Goal: Use online tool/utility: Utilize a website feature to perform a specific function

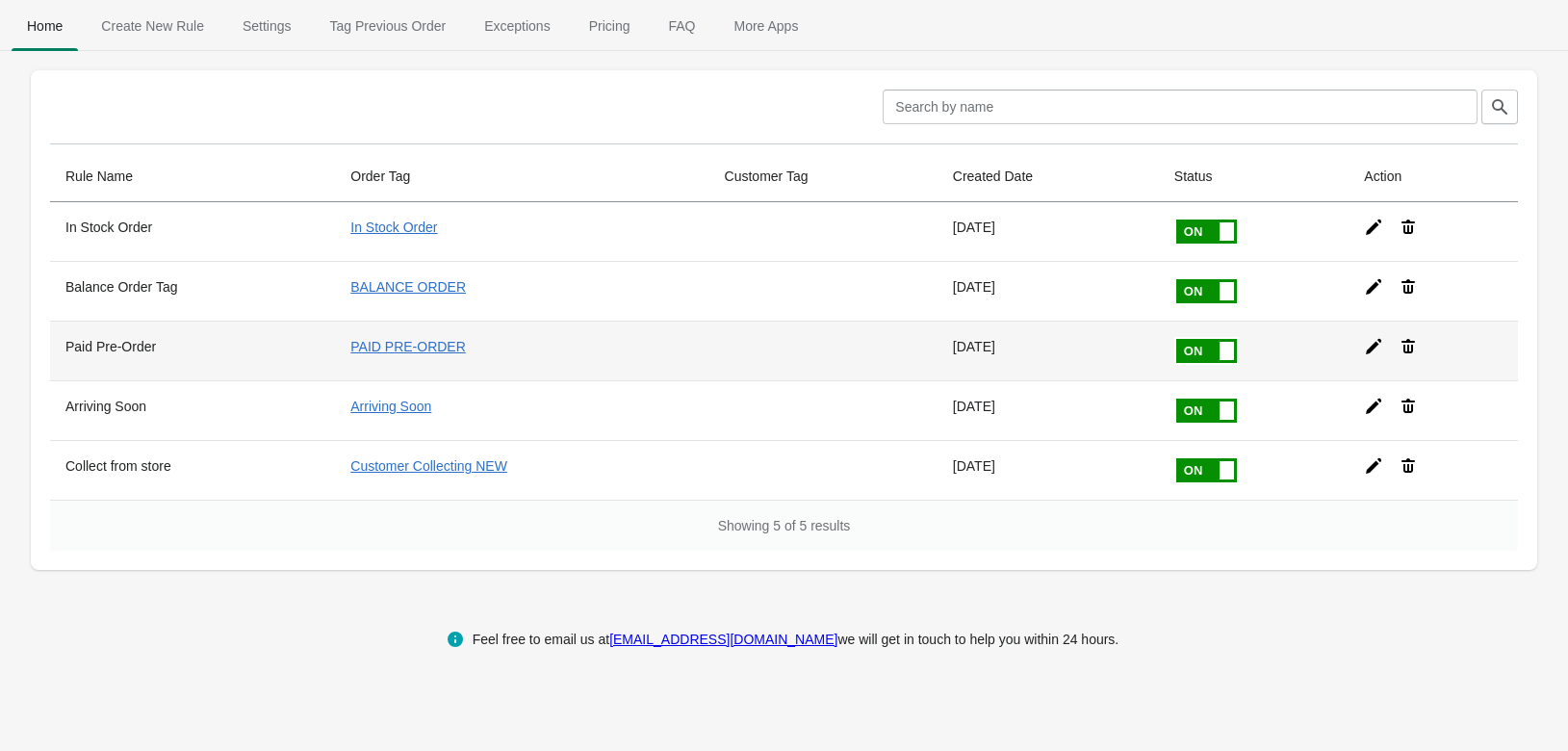
click at [1360, 346] on div at bounding box center [1425, 338] width 154 height 35
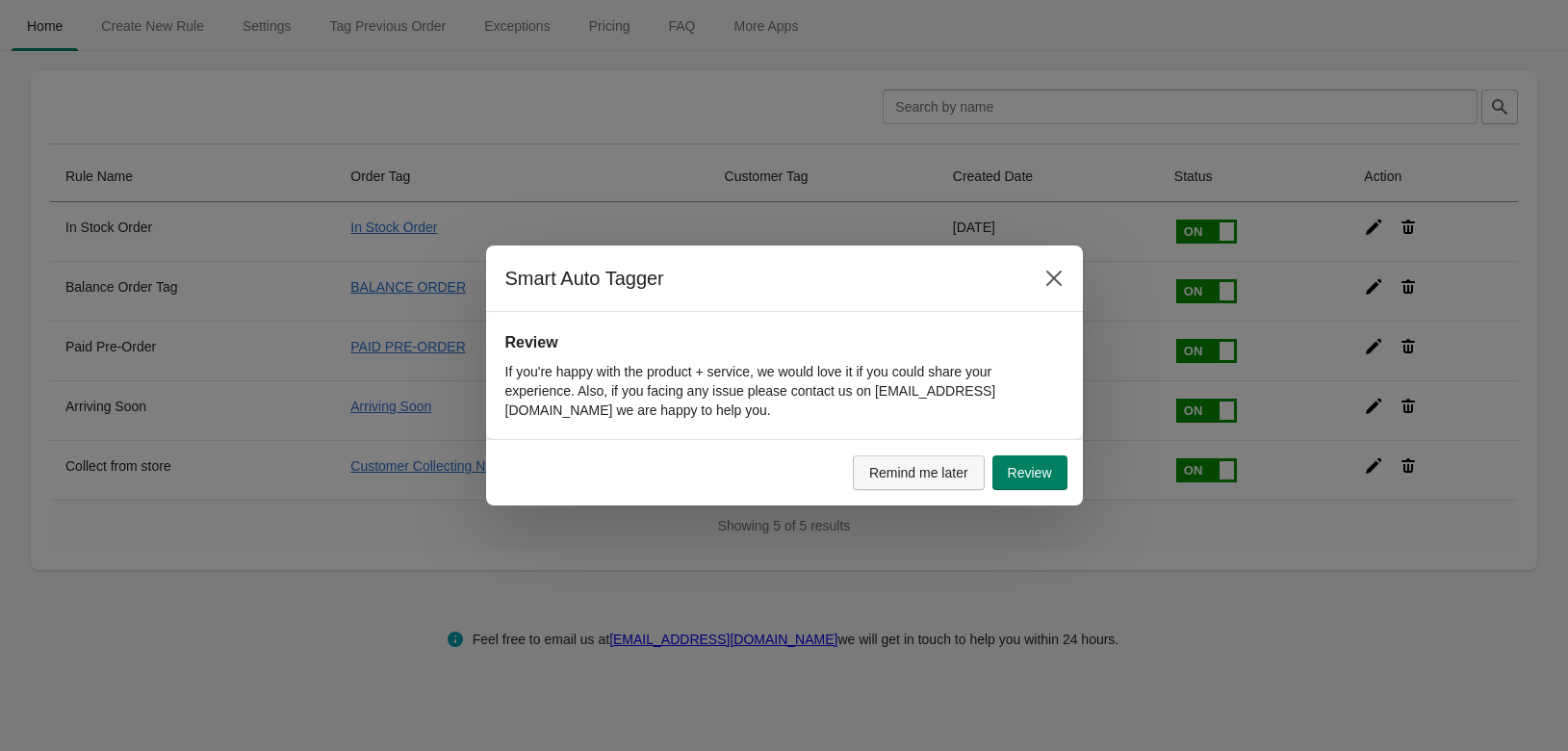
click at [965, 469] on span "Remind me later" at bounding box center [919, 472] width 99 height 15
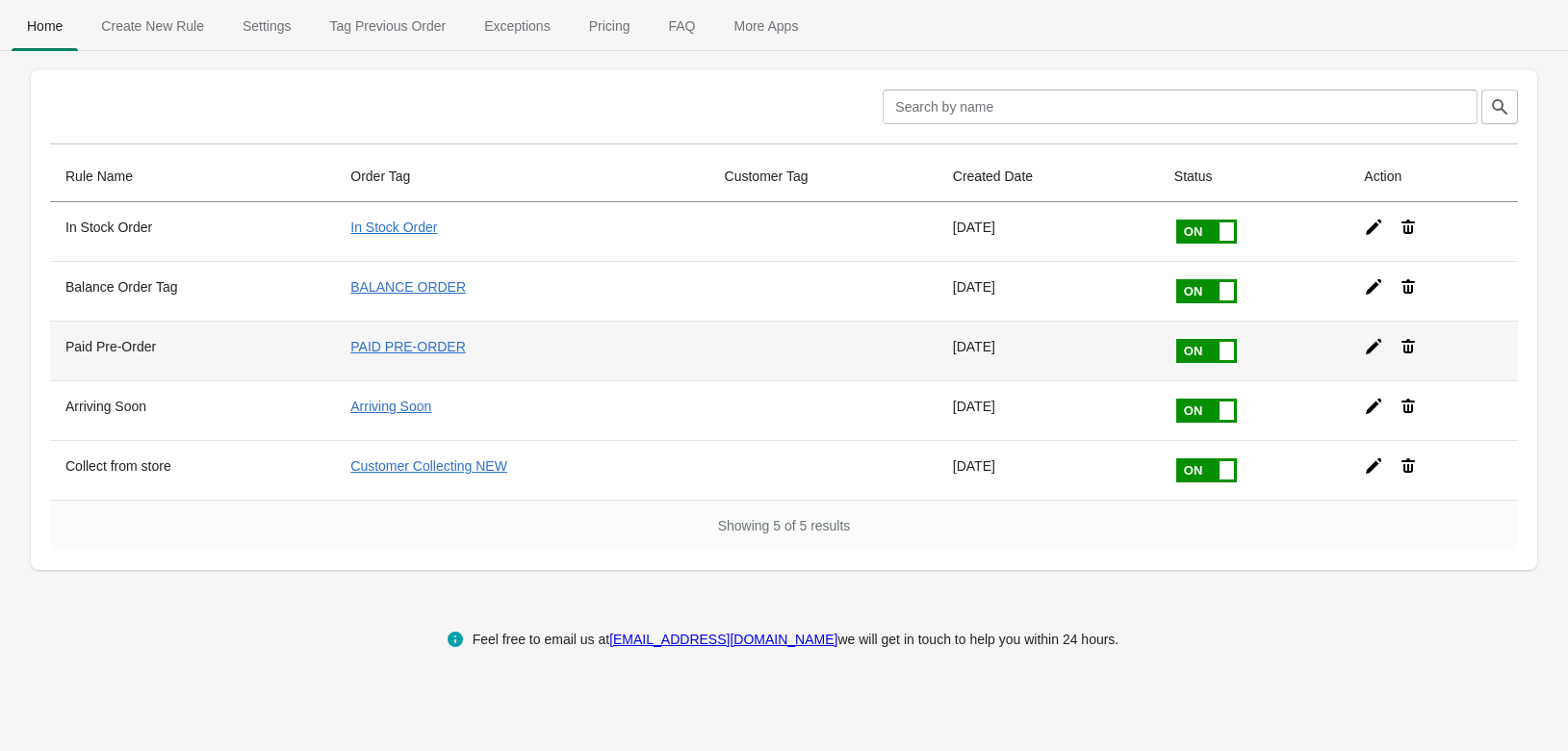
click at [1374, 346] on icon at bounding box center [1373, 346] width 15 height 15
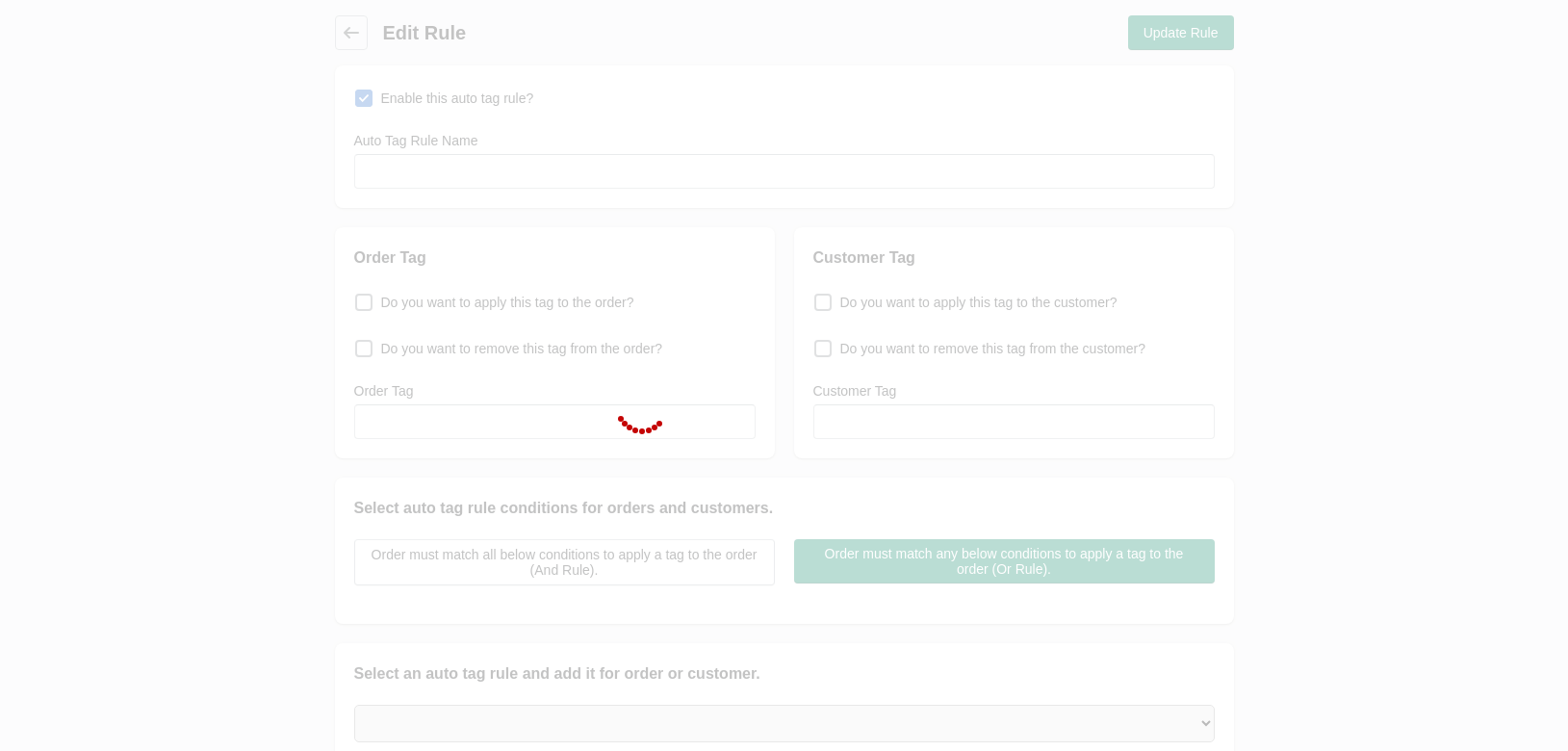
type input "Paid Pre-Order"
checkbox input "true"
type input "PAID PRE-ORDER"
select select "35"
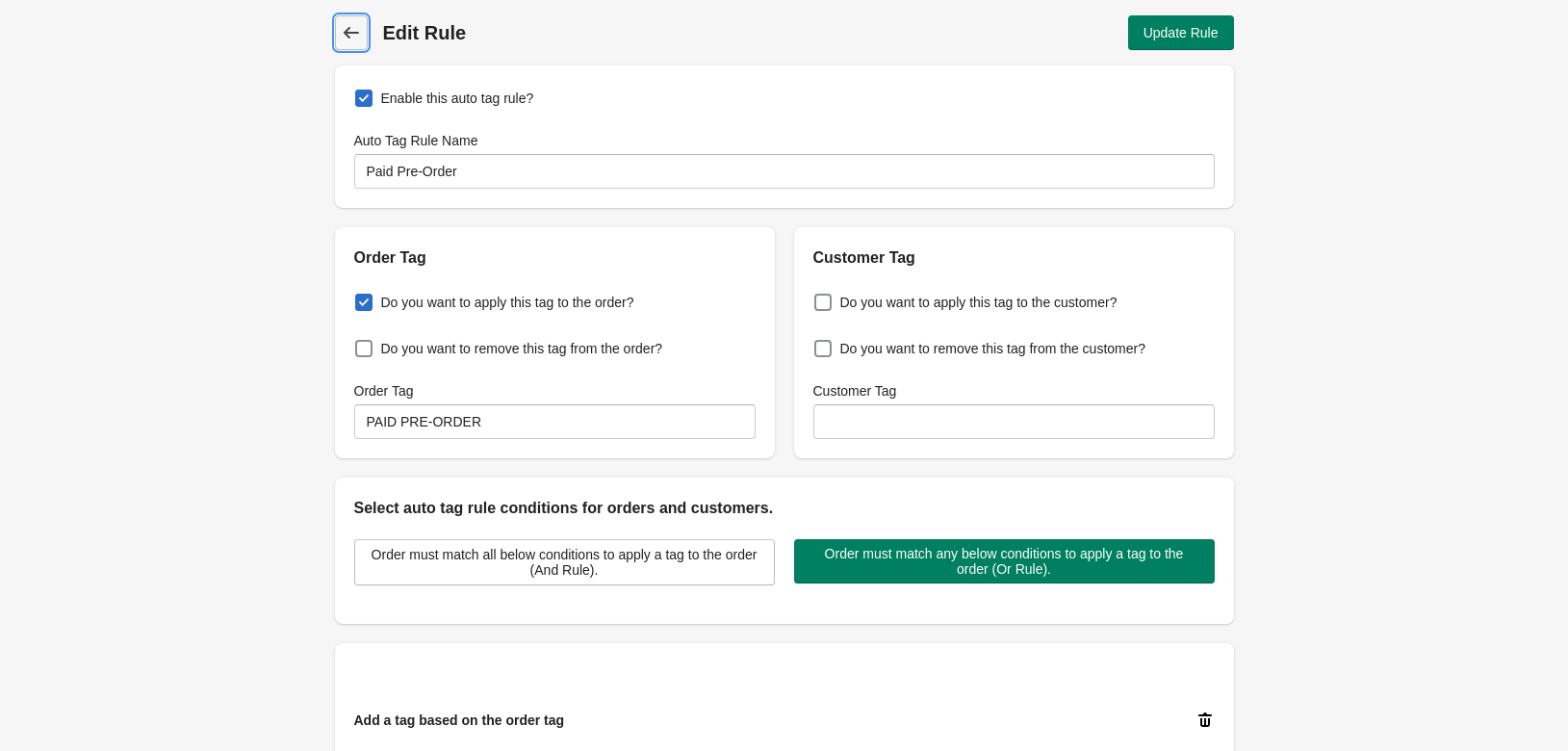
click at [349, 37] on icon at bounding box center [350, 33] width 15 height 12
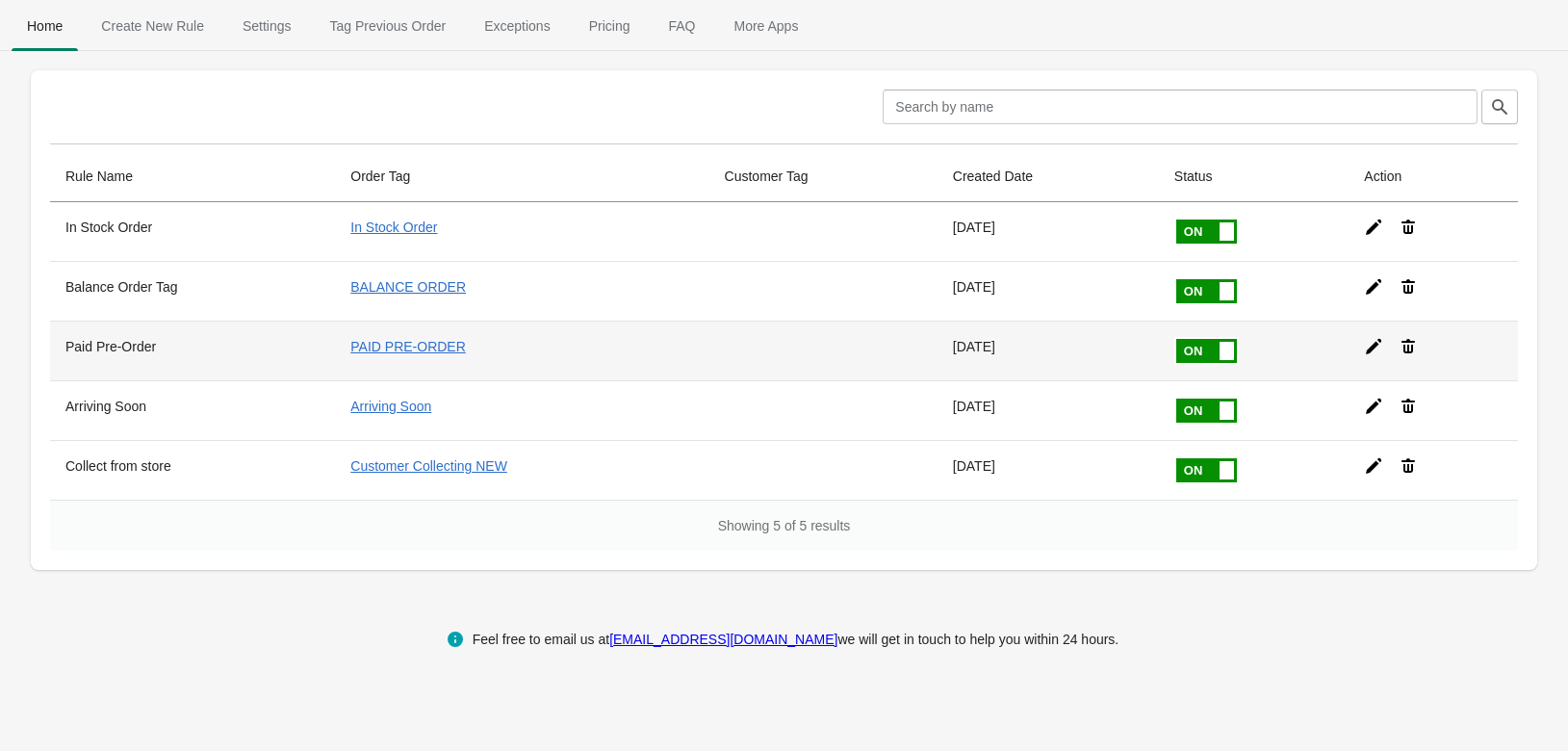
click at [1372, 343] on icon at bounding box center [1373, 346] width 15 height 15
select select "35"
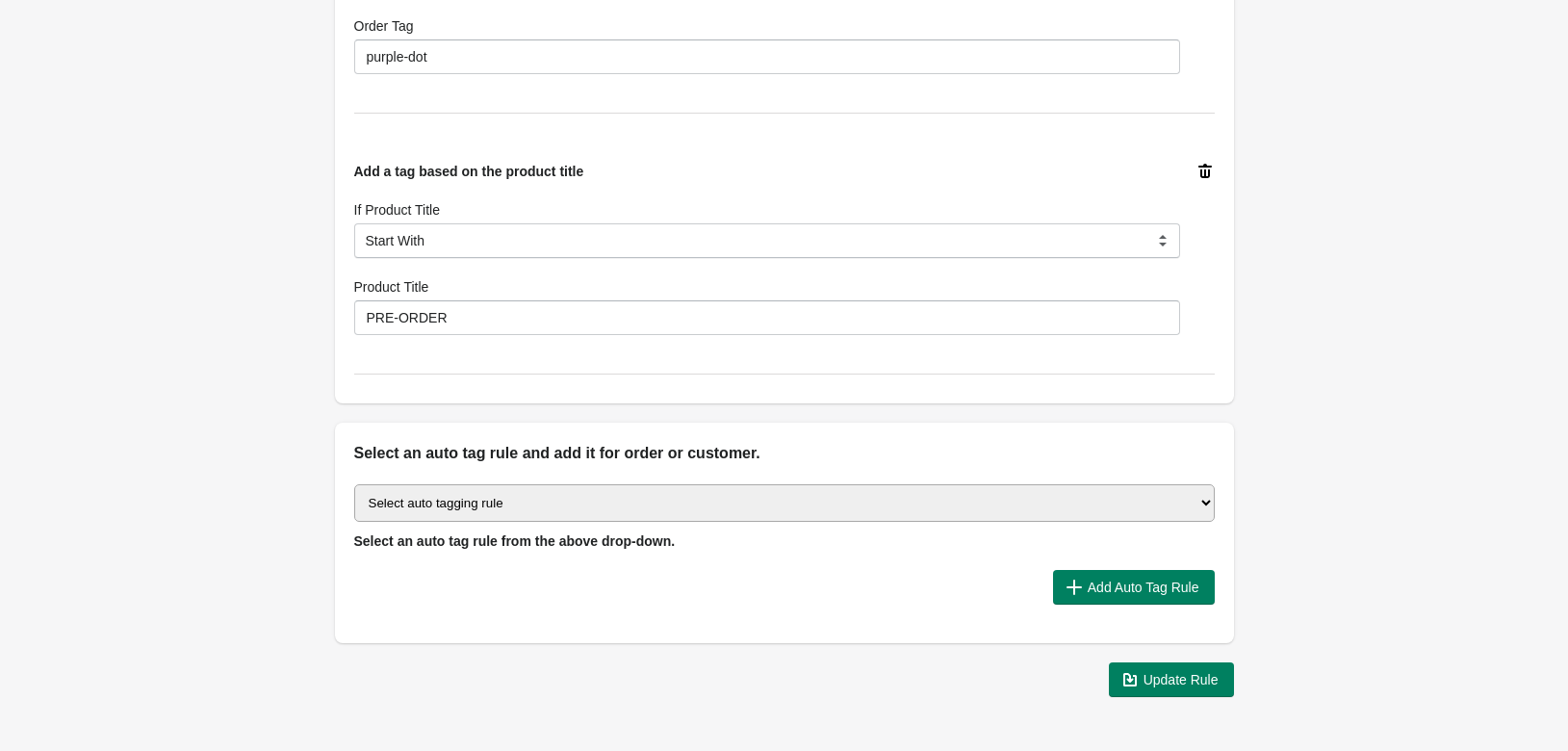
scroll to position [870, 0]
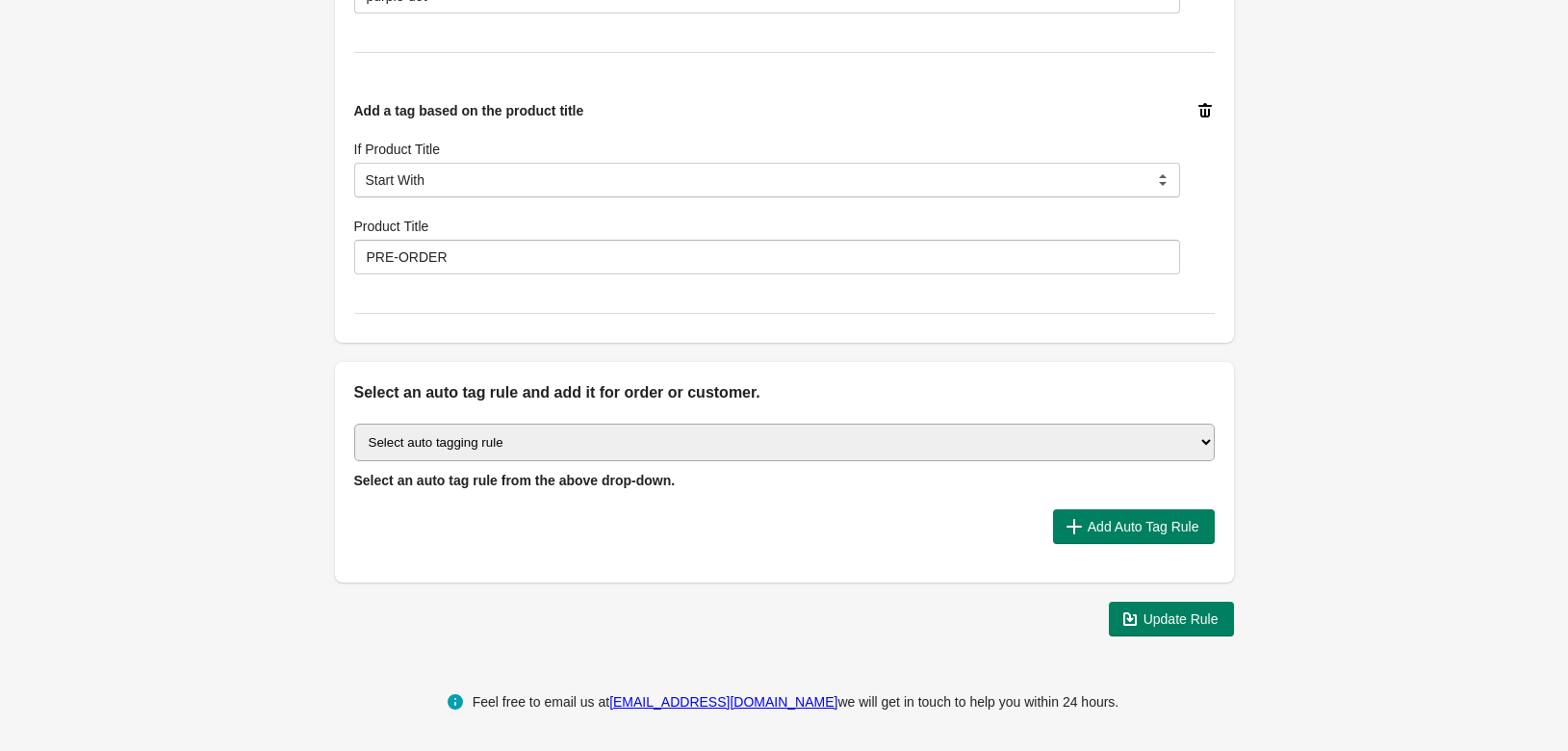
click at [354, 424] on select "Select auto tagging rule Tag by order amount Tag based on the order count (Volu…" at bounding box center [784, 443] width 860 height 38
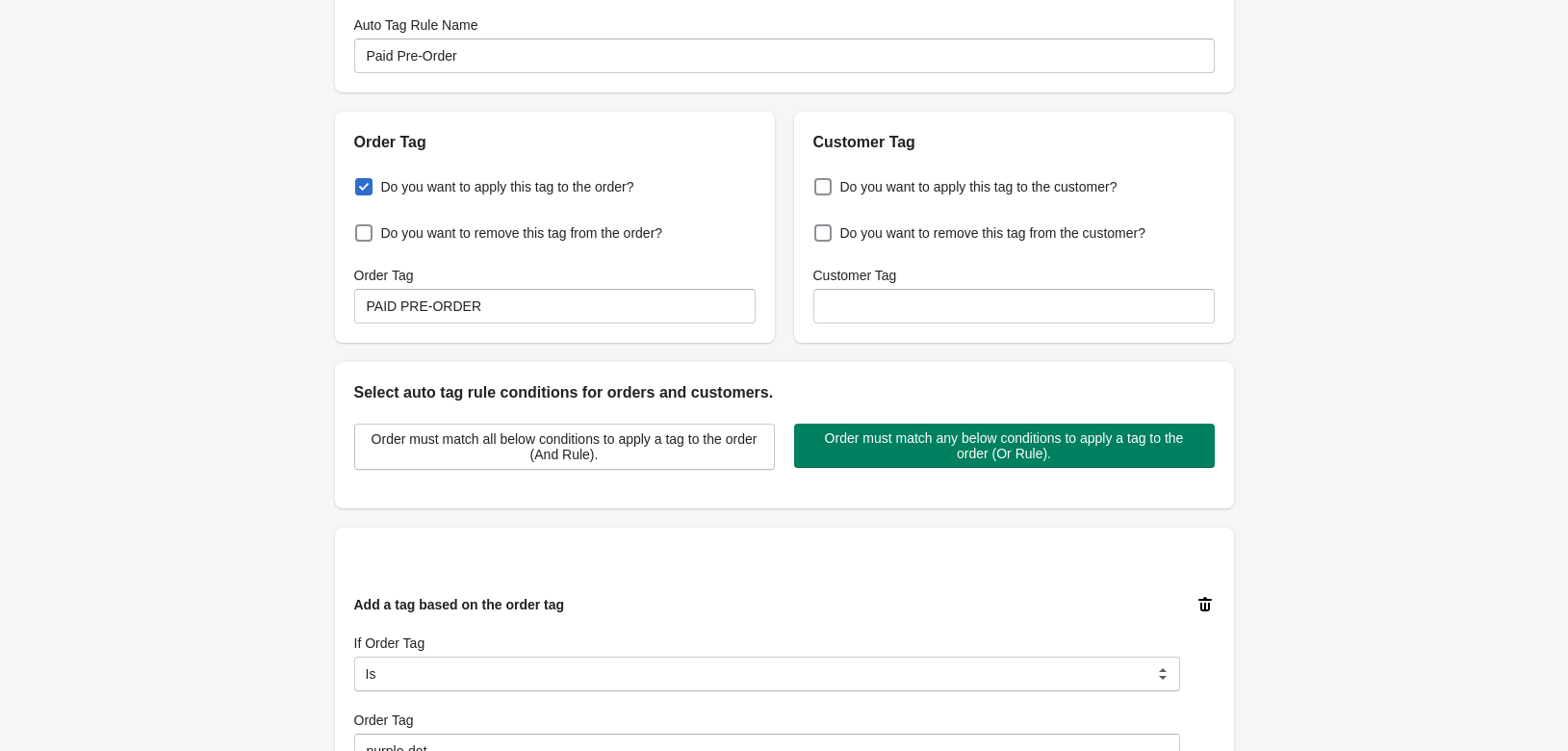
scroll to position [0, 0]
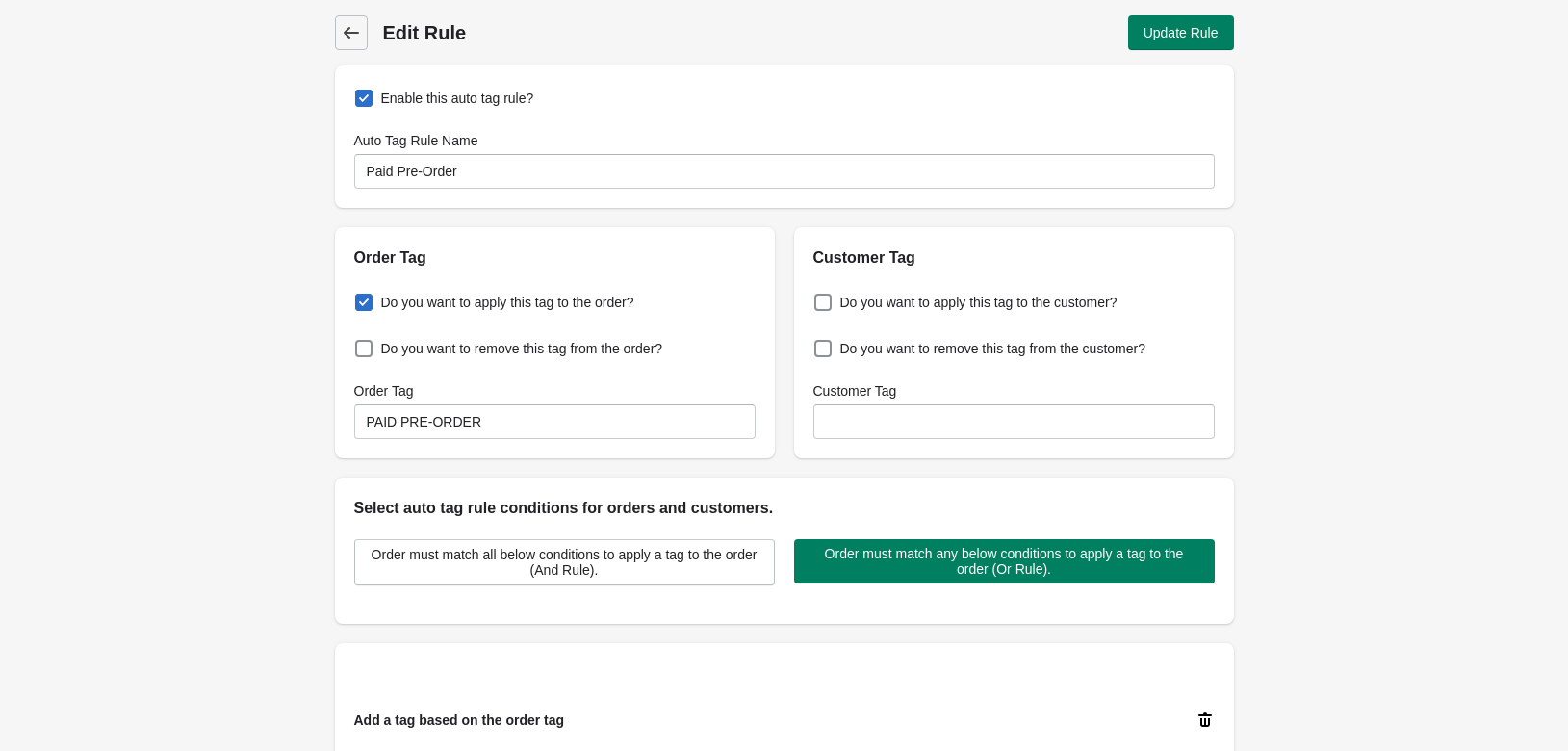
click at [353, 37] on icon at bounding box center [351, 32] width 19 height 19
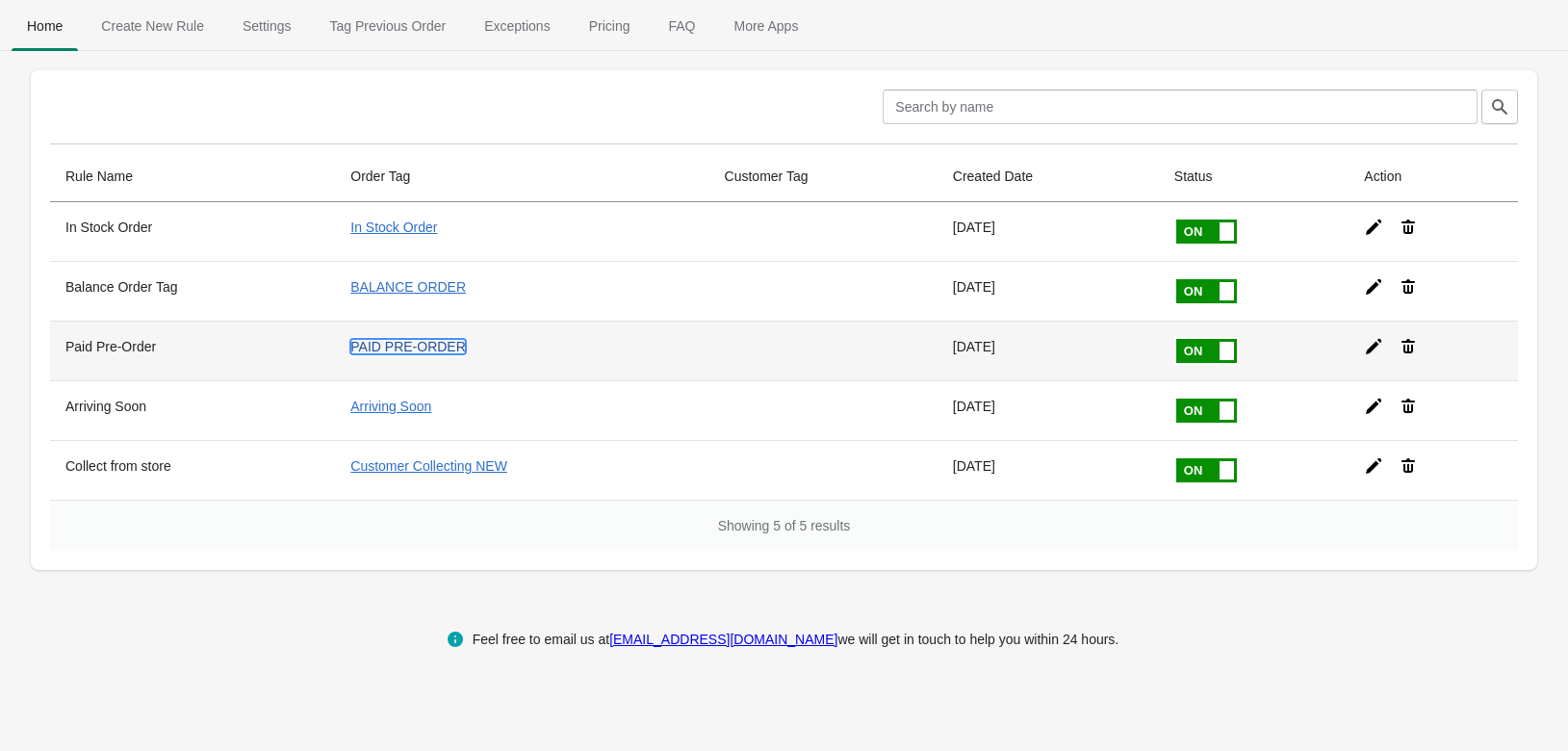
click at [435, 344] on link "PAID PRE-ORDER" at bounding box center [408, 346] width 115 height 15
click at [1368, 353] on icon at bounding box center [1373, 346] width 15 height 15
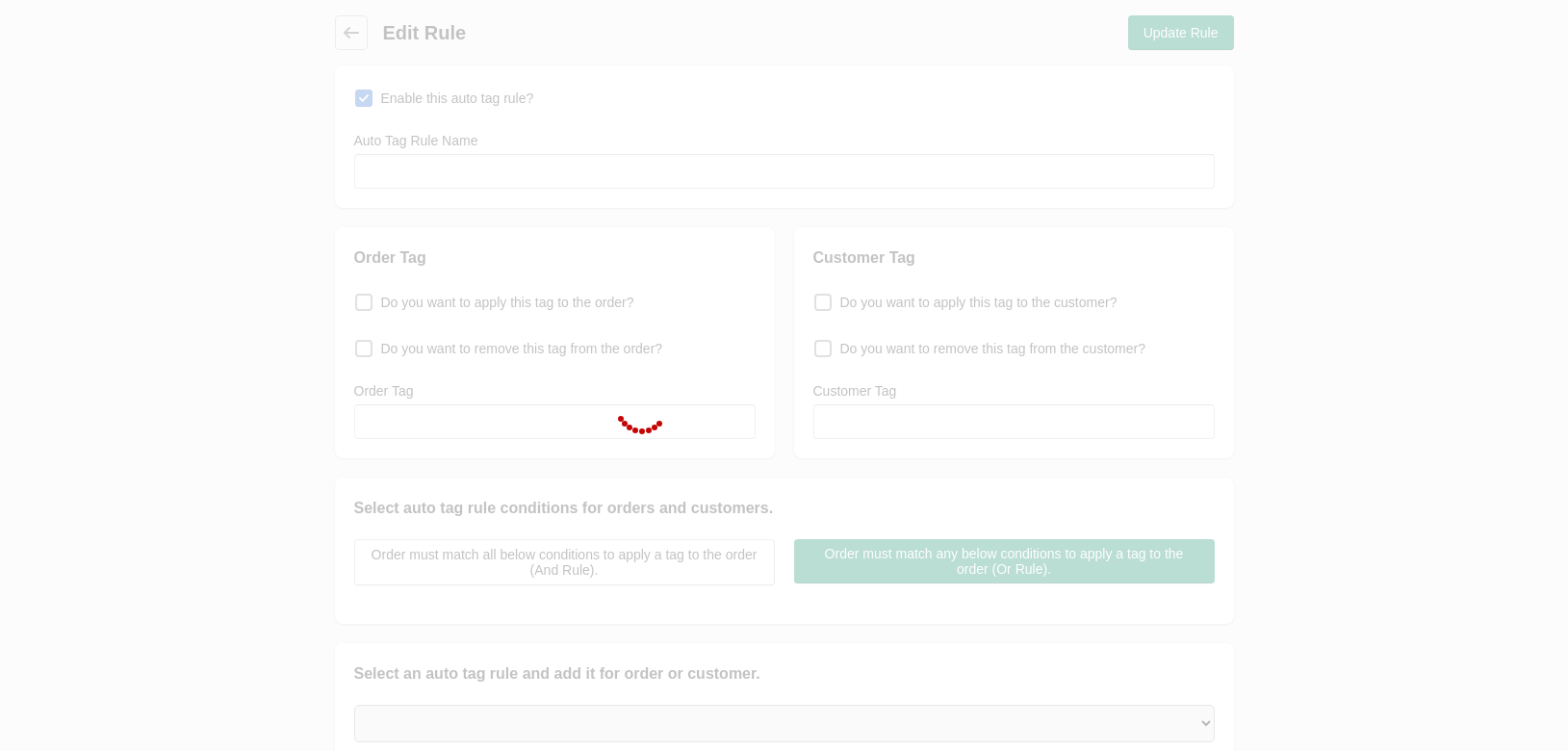
type input "Paid Pre-Order"
checkbox input "true"
type input "PAID PRE-ORDER"
select select "35"
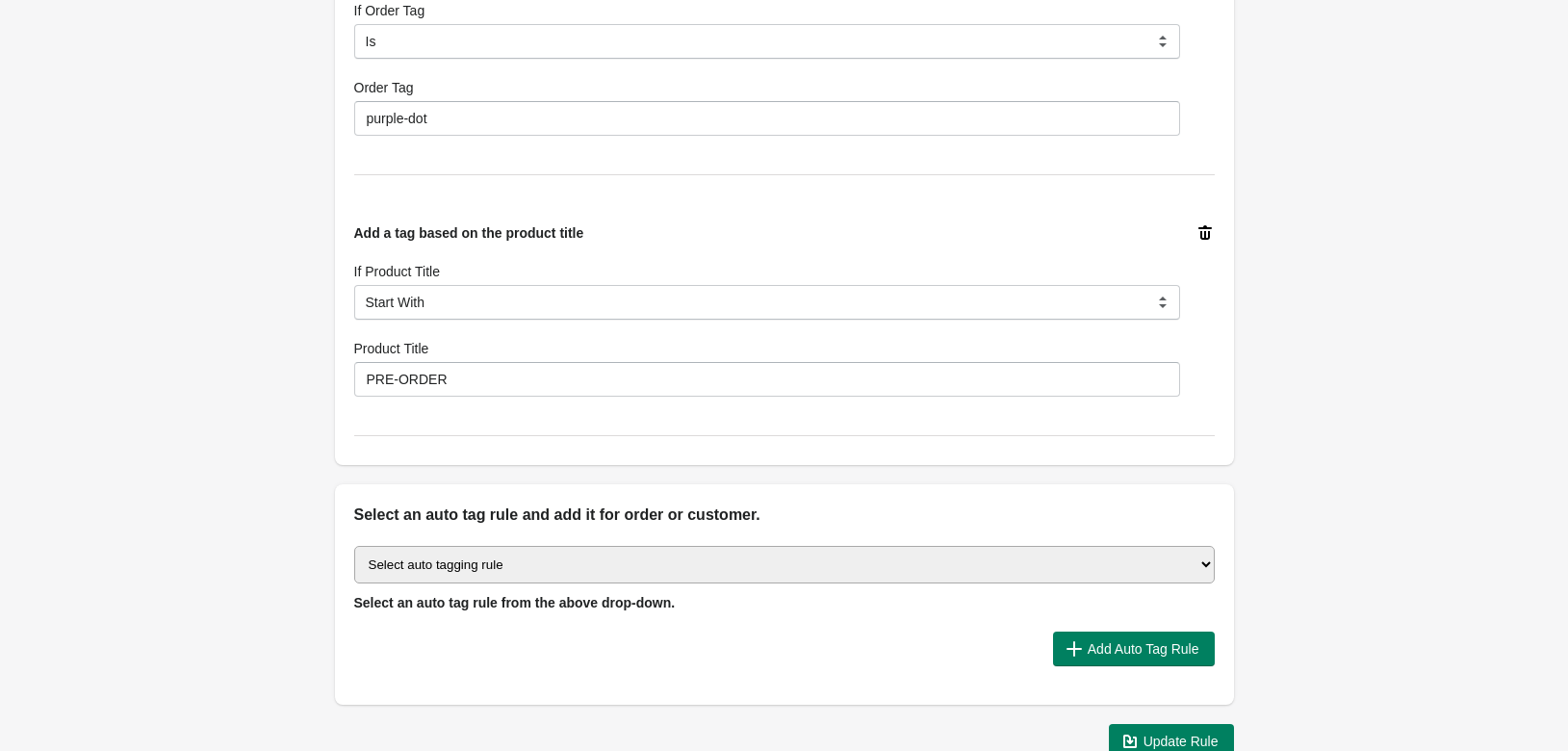
scroll to position [828, 0]
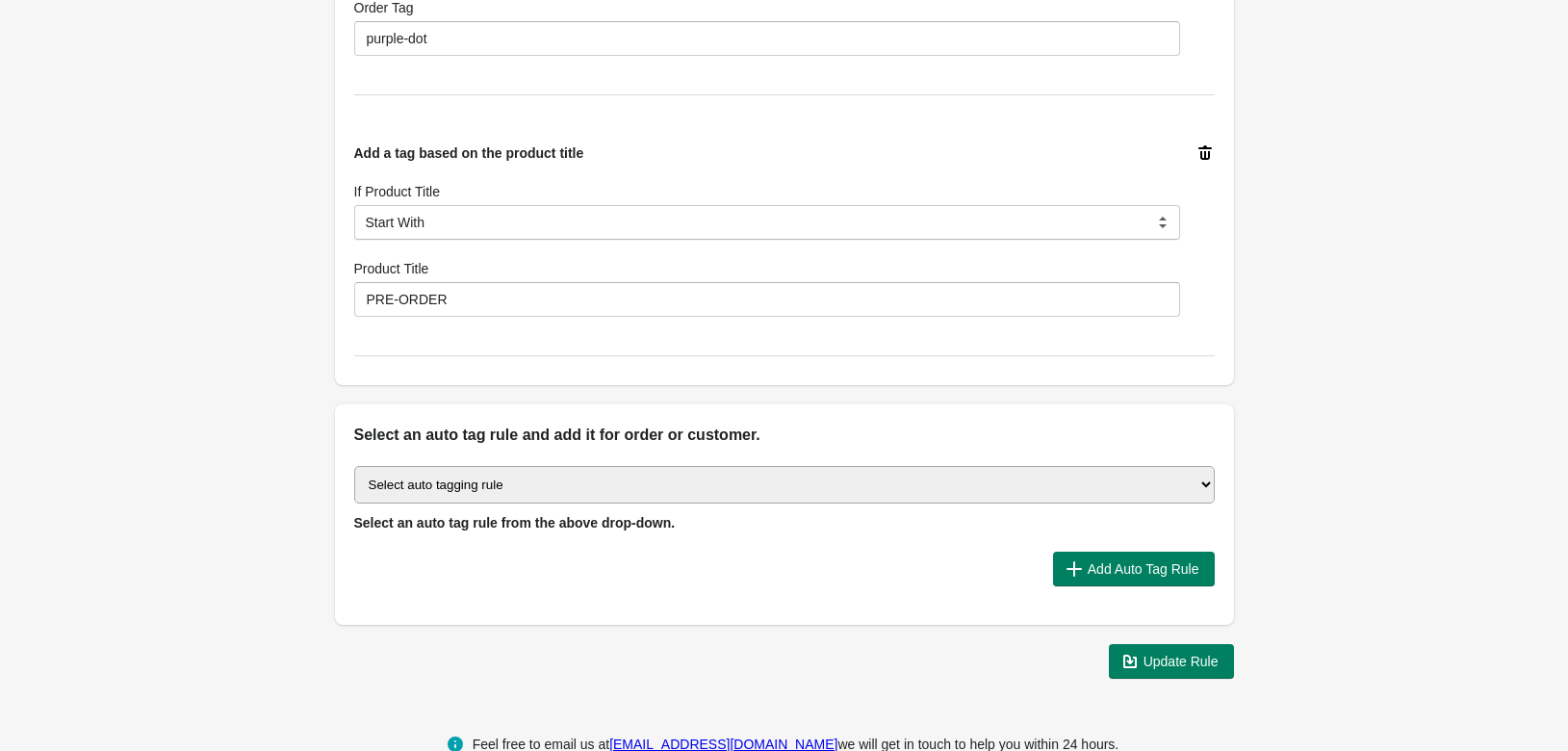
click at [354, 467] on select "Select auto tagging rule Tag by order amount Tag based on the order count (Volu…" at bounding box center [784, 485] width 860 height 38
select select "51"
click option "Add a tag based on the product title" at bounding box center [0, 0] width 0 height 0
click at [1097, 575] on span "Add Auto Tag Rule" at bounding box center [1143, 568] width 111 height 15
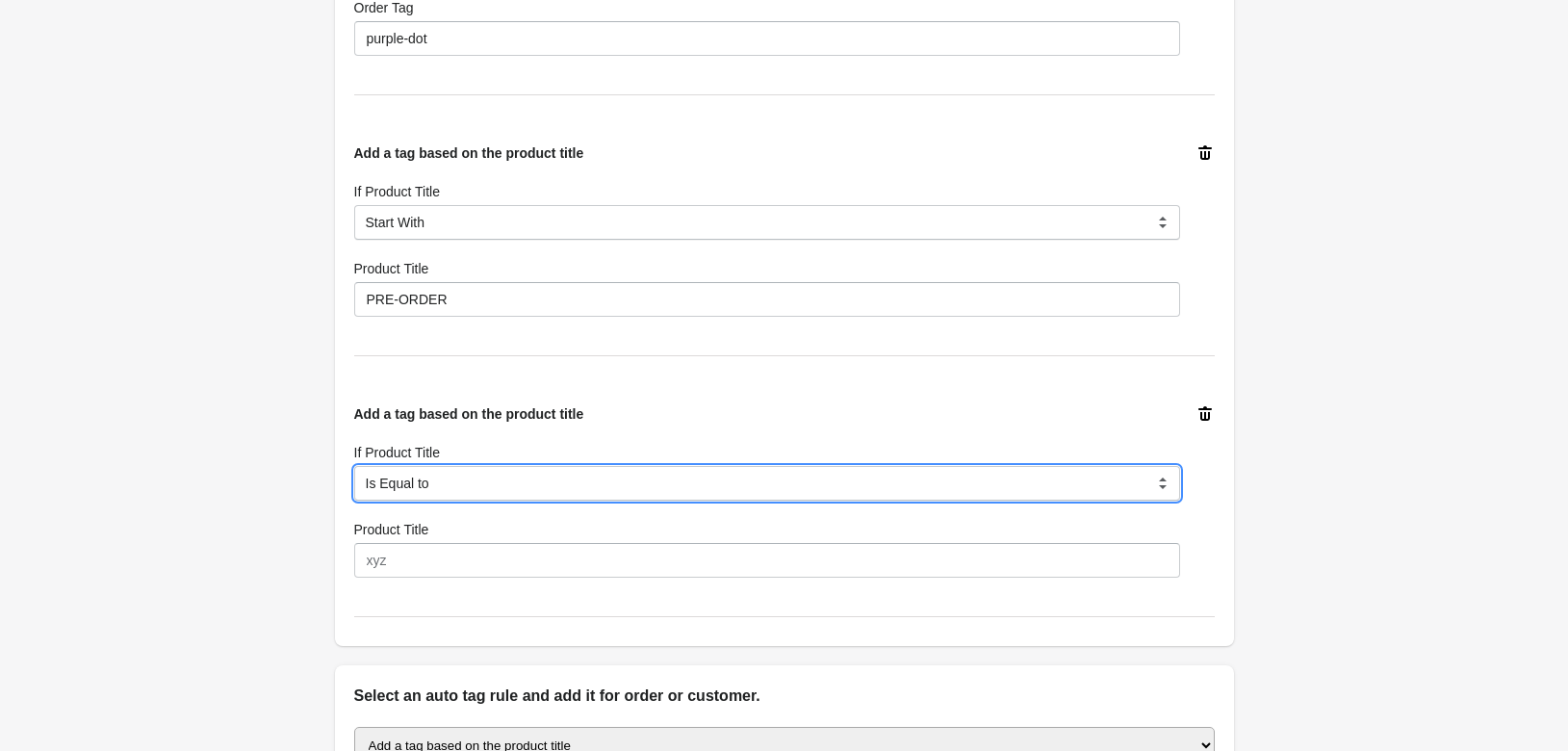
click at [354, 467] on select "Is Equal to Contain Is not Equal to Does not Contain Start With" at bounding box center [767, 483] width 826 height 35
select select "35"
click option "Start With" at bounding box center [0, 0] width 0 height 0
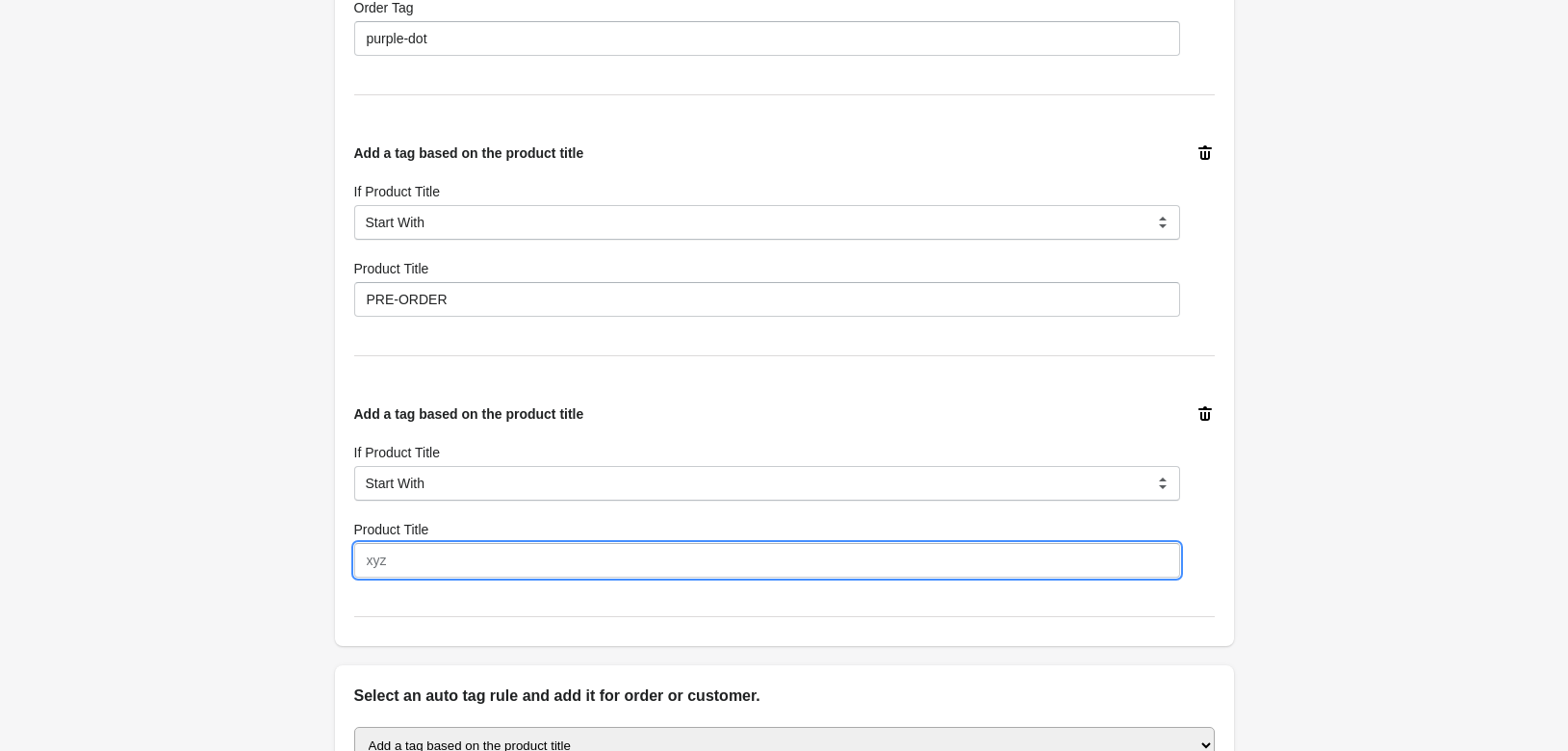
click at [434, 569] on input "Product Title" at bounding box center [767, 560] width 826 height 35
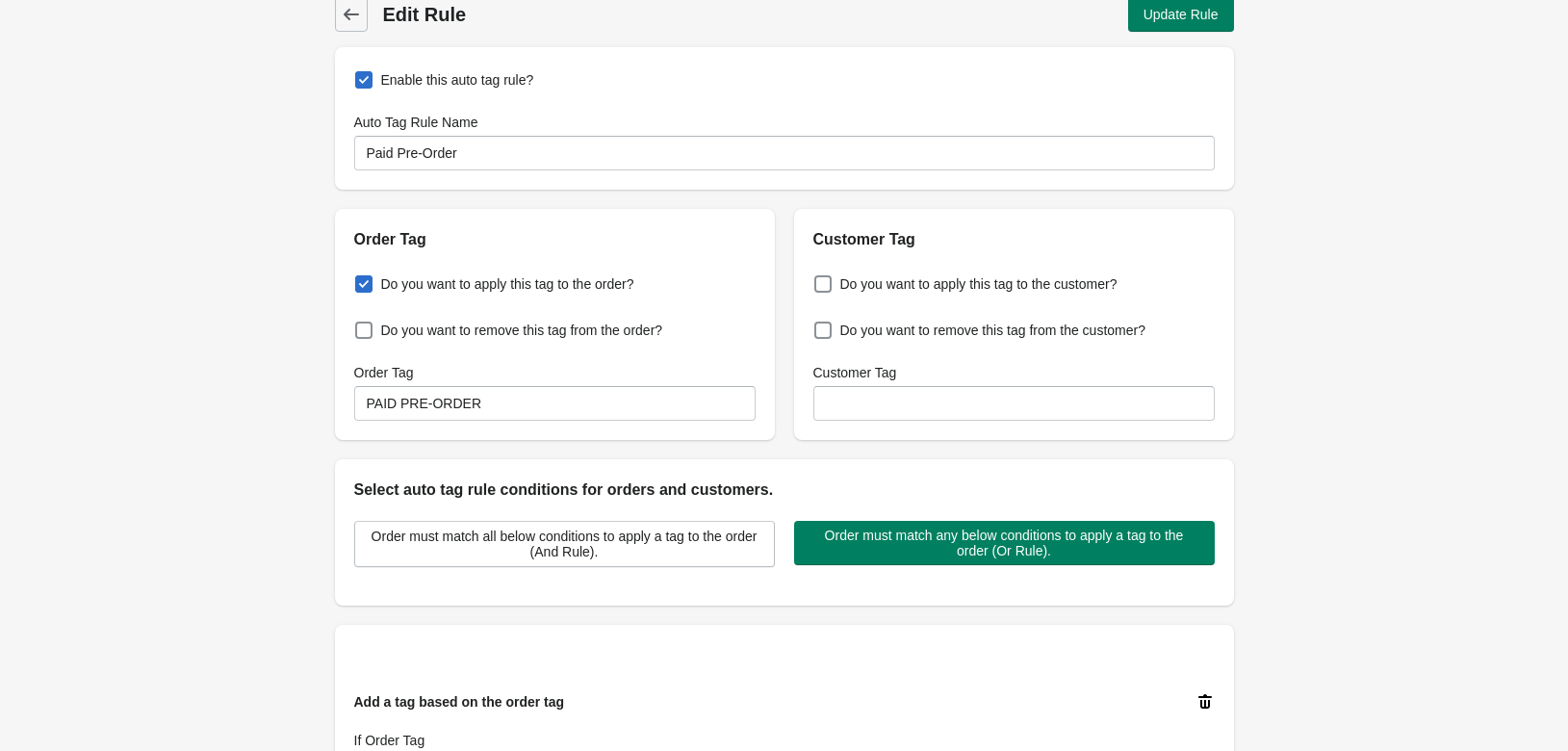
scroll to position [0, 0]
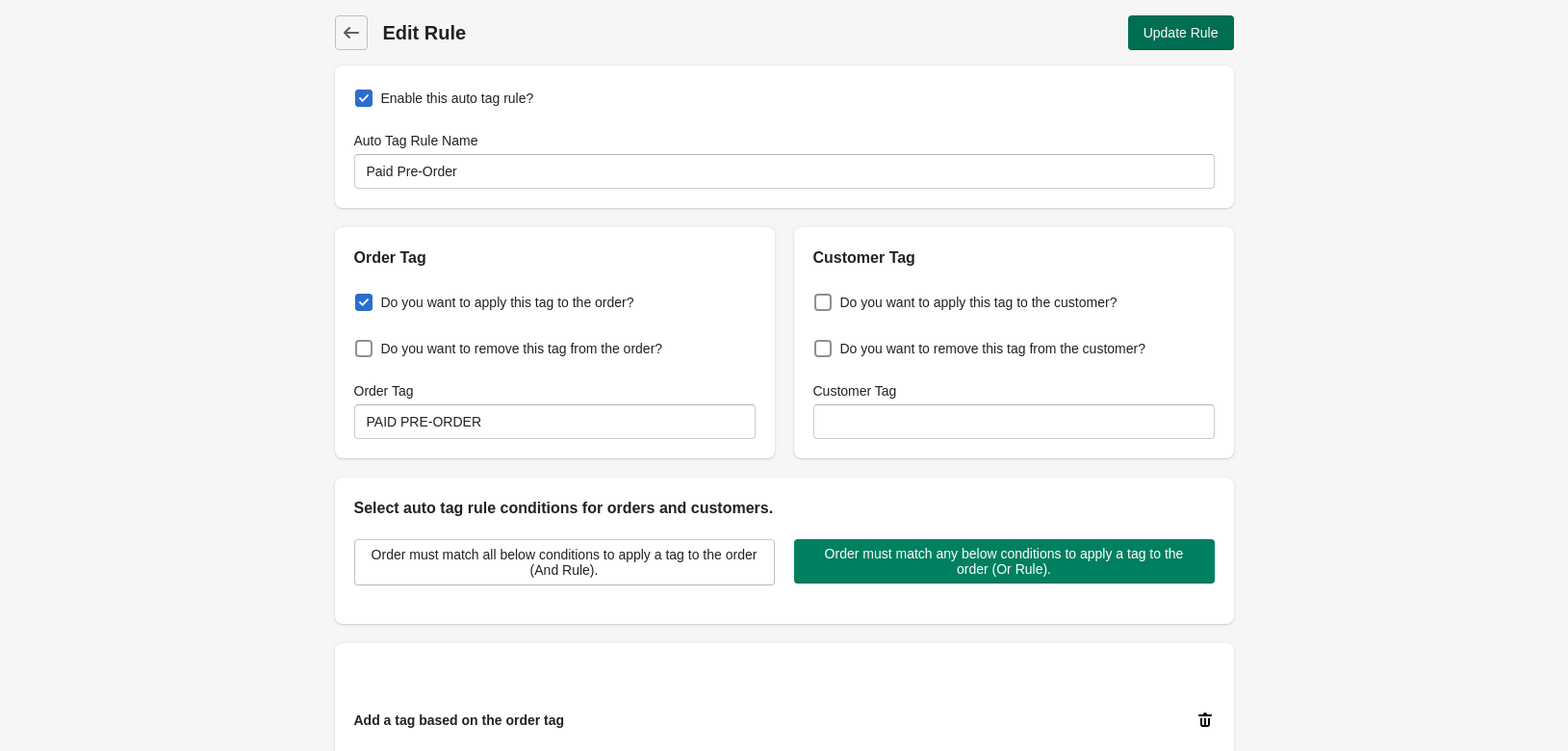
type input "BACK ORDER"
click at [1176, 37] on span "Update Rule" at bounding box center [1181, 32] width 76 height 15
